Goal: Information Seeking & Learning: Learn about a topic

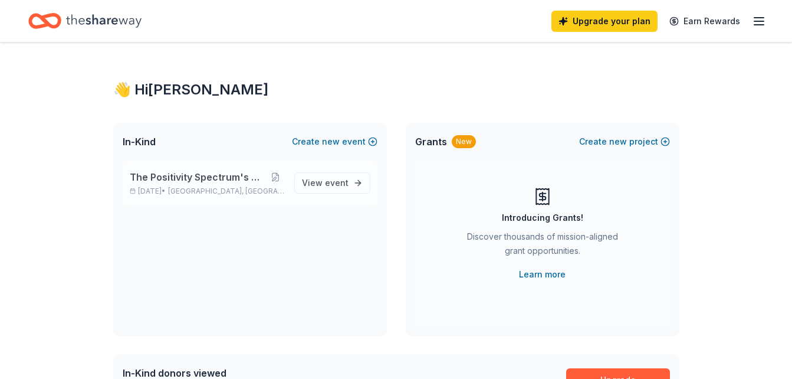
click at [200, 173] on span "The Positivity Spectrum's Quiet [DATE]" at bounding box center [198, 177] width 137 height 14
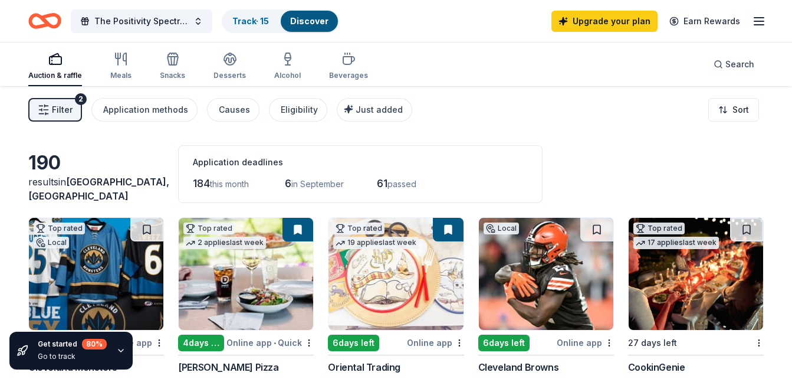
click at [71, 107] on span "Filter" at bounding box center [62, 110] width 21 height 14
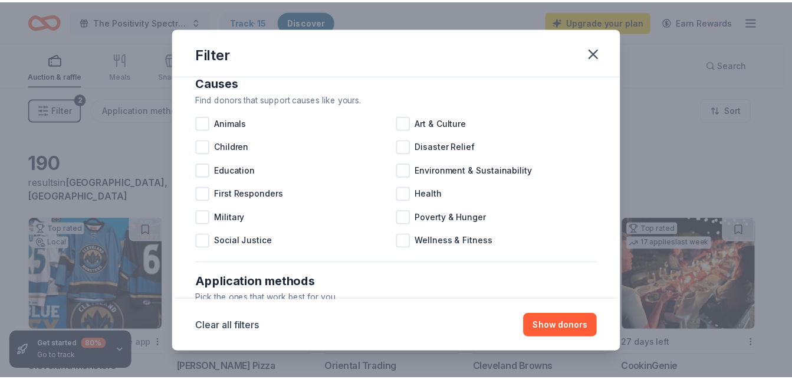
scroll to position [21, 0]
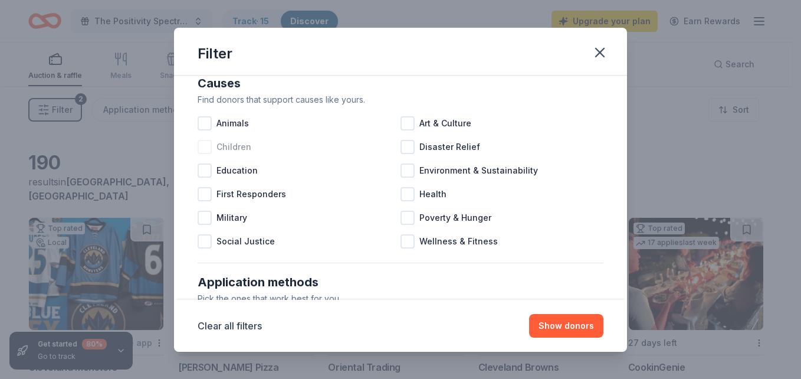
click at [208, 151] on div at bounding box center [205, 147] width 14 height 14
click at [205, 166] on div at bounding box center [205, 170] width 14 height 14
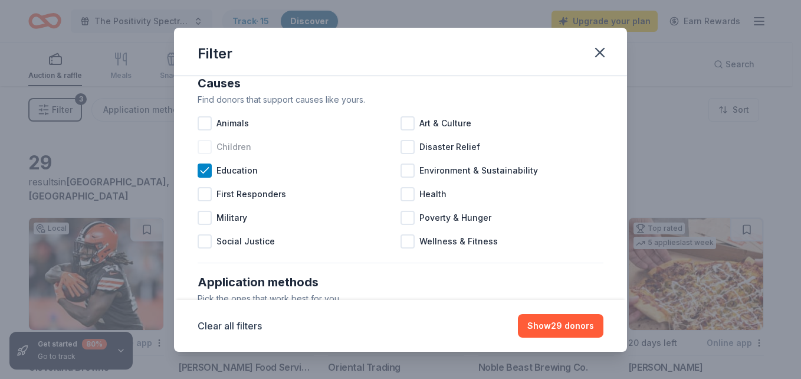
click at [211, 149] on div at bounding box center [205, 147] width 14 height 14
click at [543, 325] on button "Show 44 donors" at bounding box center [560, 326] width 86 height 24
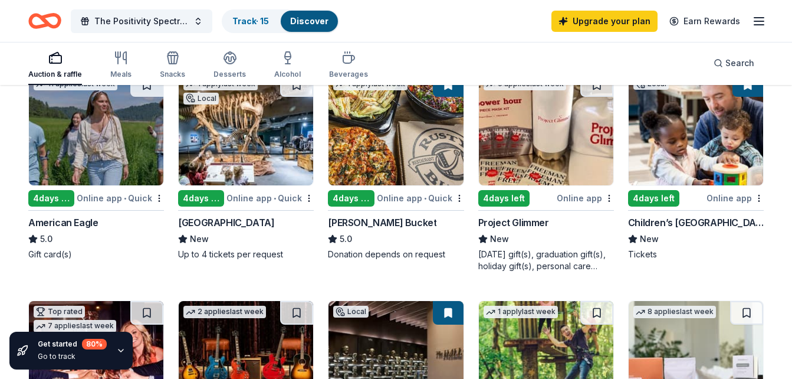
scroll to position [361, 0]
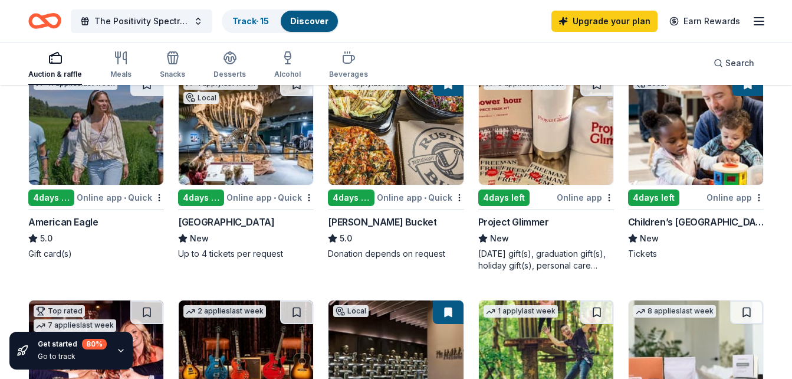
click at [270, 145] on img at bounding box center [246, 129] width 134 height 112
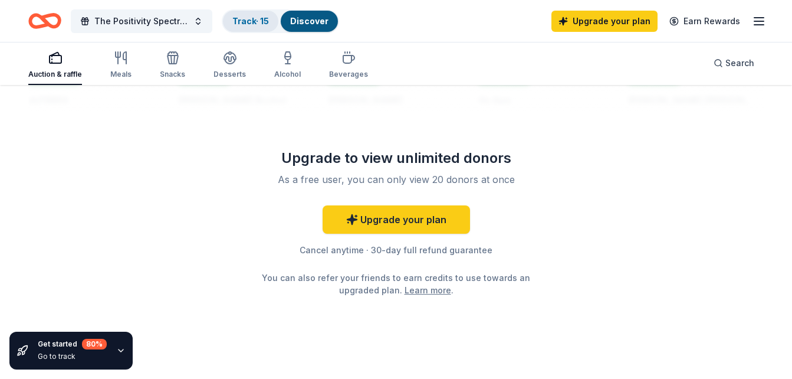
scroll to position [1206, 0]
